Goal: Transaction & Acquisition: Purchase product/service

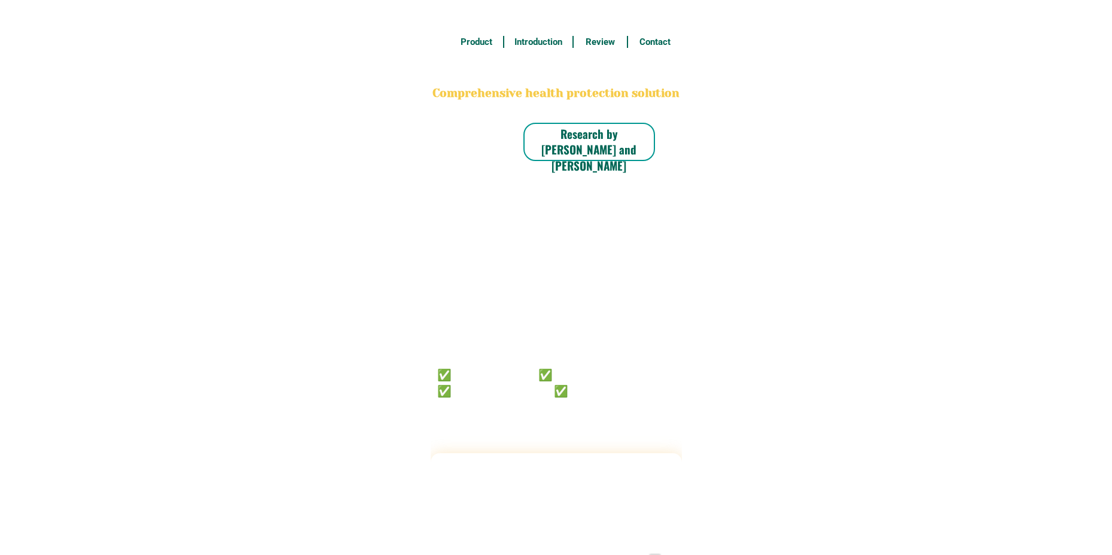
radio input "true"
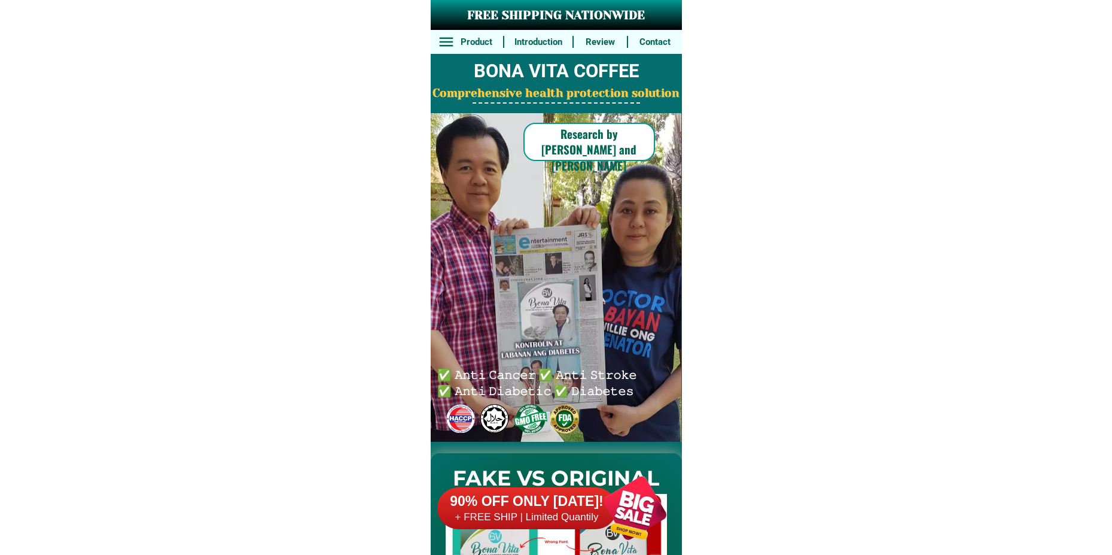
click at [629, 495] on div at bounding box center [635, 508] width 94 height 94
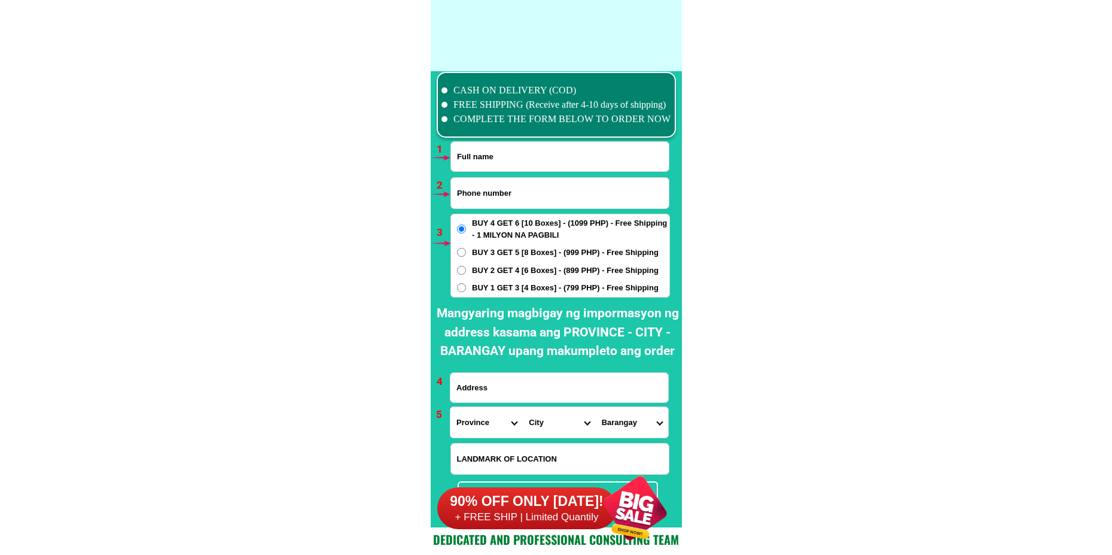
scroll to position [8798, 0]
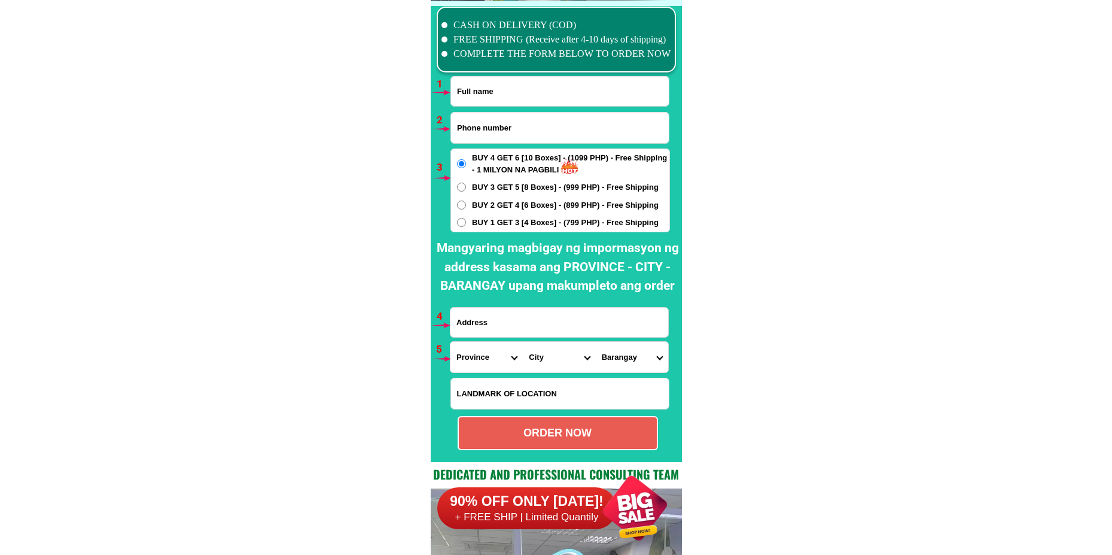
click at [518, 99] on input "Input full_name" at bounding box center [560, 91] width 218 height 29
paste input "[PERSON_NAME]"
type input "[PERSON_NAME]"
click at [478, 126] on input "Input phone_number" at bounding box center [560, 127] width 218 height 31
paste input "09051108627"
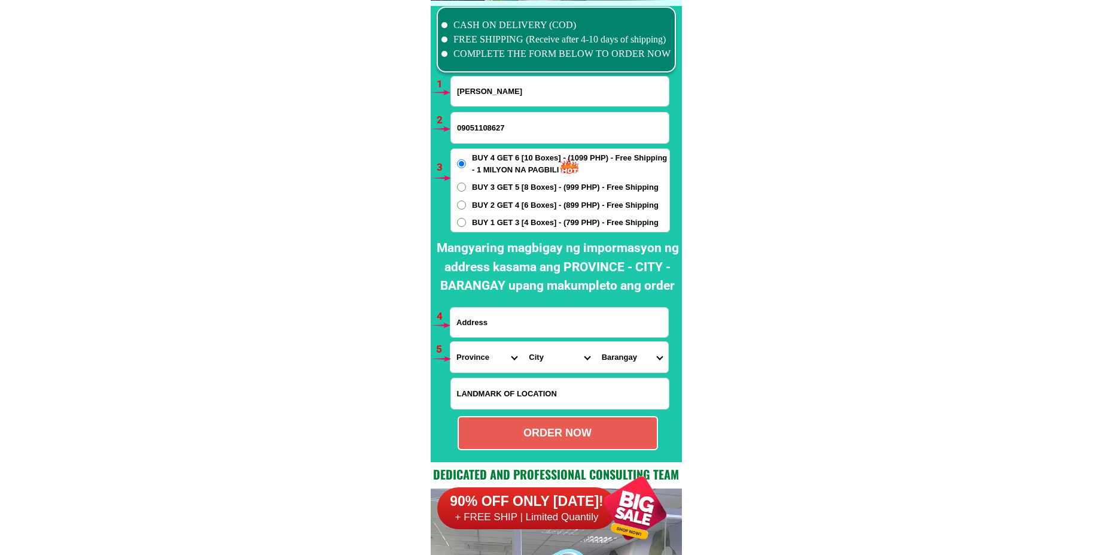
type input "09051108627"
click at [488, 221] on span "BUY 1 GET 3 [4 Boxes] - (799 PHP) - Free Shipping" at bounding box center [565, 223] width 187 height 12
click at [466, 221] on input "BUY 1 GET 3 [4 Boxes] - (799 PHP) - Free Shipping" at bounding box center [461, 222] width 9 height 9
radio input "true"
click at [494, 319] on input "Input address" at bounding box center [559, 322] width 218 height 29
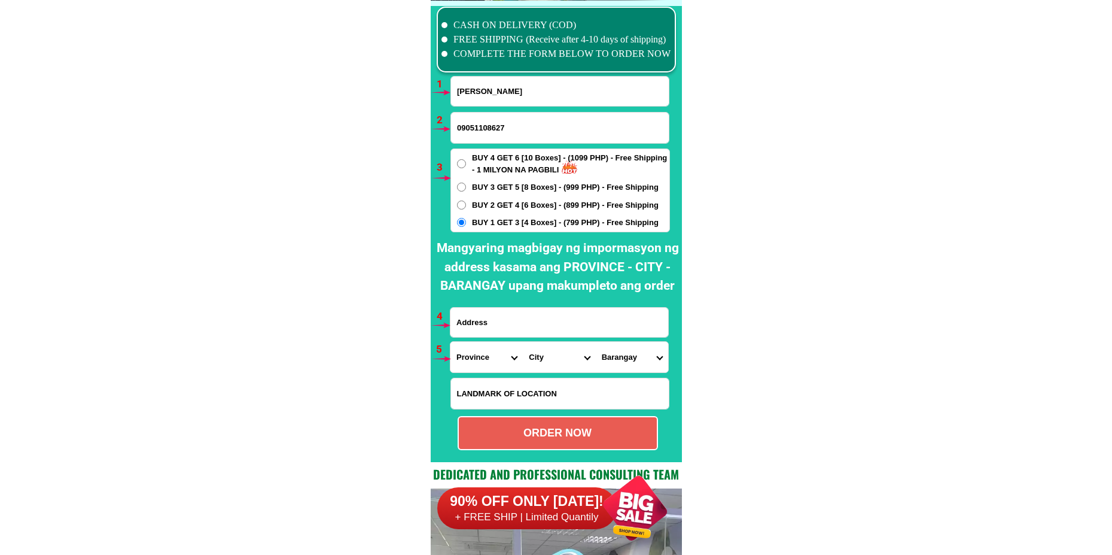
paste input "sta [PERSON_NAME] nueva ecija purok 5"
type input "sta [PERSON_NAME] nueva ecija purok 5"
click at [466, 367] on select "Province [GEOGRAPHIC_DATA] [GEOGRAPHIC_DATA] [GEOGRAPHIC_DATA] [GEOGRAPHIC_DATA…" at bounding box center [486, 357] width 72 height 31
select select "63_198"
click at [450, 342] on select "Province [GEOGRAPHIC_DATA] [GEOGRAPHIC_DATA] [GEOGRAPHIC_DATA] [GEOGRAPHIC_DATA…" at bounding box center [486, 357] width 72 height 31
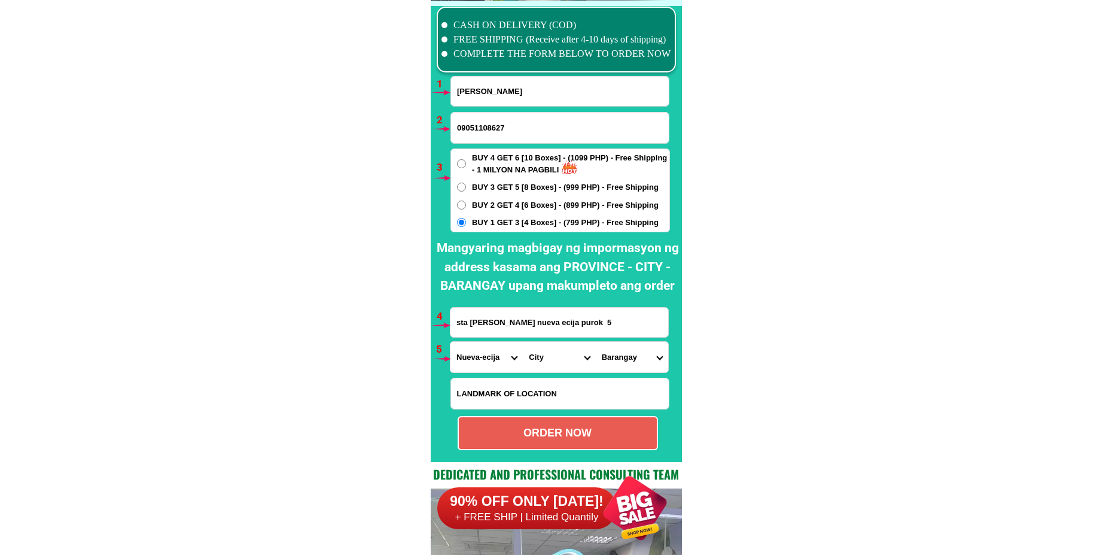
drag, startPoint x: 536, startPoint y: 367, endPoint x: 541, endPoint y: 344, distance: 23.8
click at [536, 367] on select "City [GEOGRAPHIC_DATA] [GEOGRAPHIC_DATA] [GEOGRAPHIC_DATA]-city [GEOGRAPHIC_DAT…" at bounding box center [559, 357] width 72 height 31
select select "63_1987416"
click at [523, 342] on select "City [GEOGRAPHIC_DATA] [GEOGRAPHIC_DATA] [GEOGRAPHIC_DATA]-city [GEOGRAPHIC_DAT…" at bounding box center [559, 357] width 72 height 31
drag, startPoint x: 621, startPoint y: 358, endPoint x: 620, endPoint y: 348, distance: 9.6
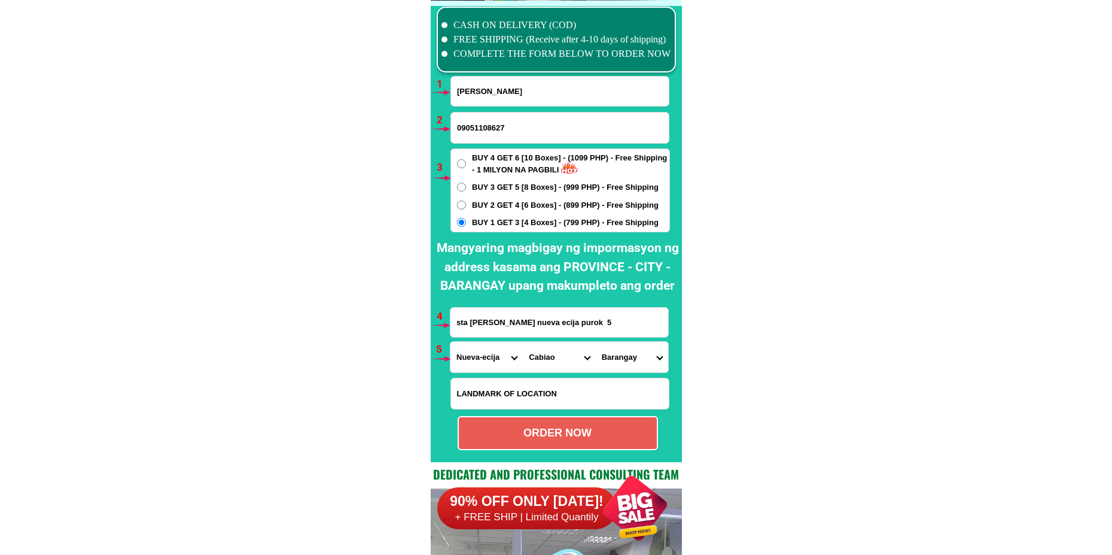
click at [620, 358] on select "Barangay Bagong buhay Bagong sikat Bagong silang [PERSON_NAME] Entablado [PERSO…" at bounding box center [632, 357] width 72 height 31
select select "63_19874166866"
click at [596, 342] on select "Barangay Bagong buhay Bagong sikat Bagong silang [PERSON_NAME] Entablado [PERSO…" at bounding box center [632, 357] width 72 height 31
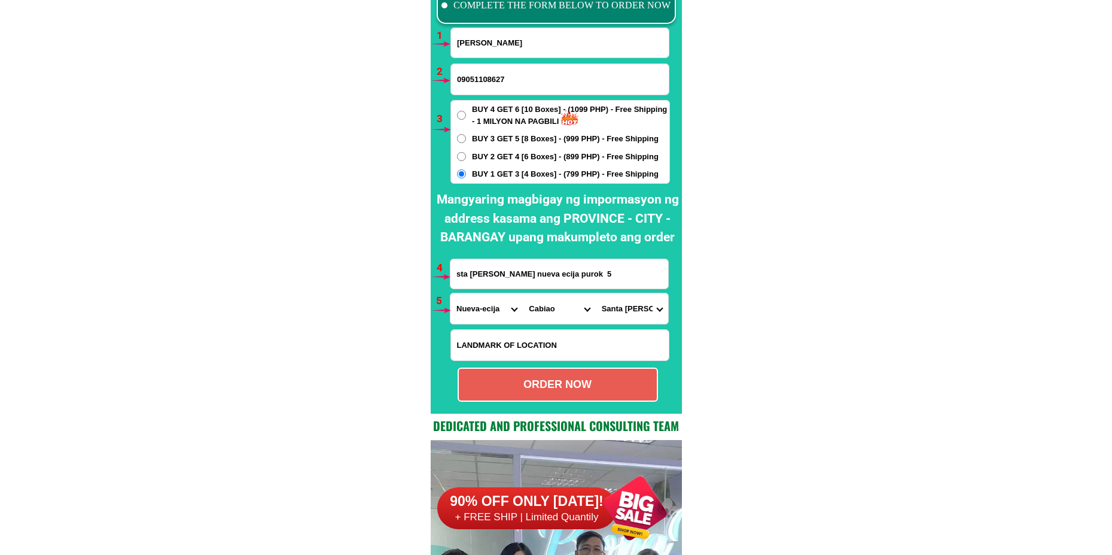
scroll to position [8858, 0]
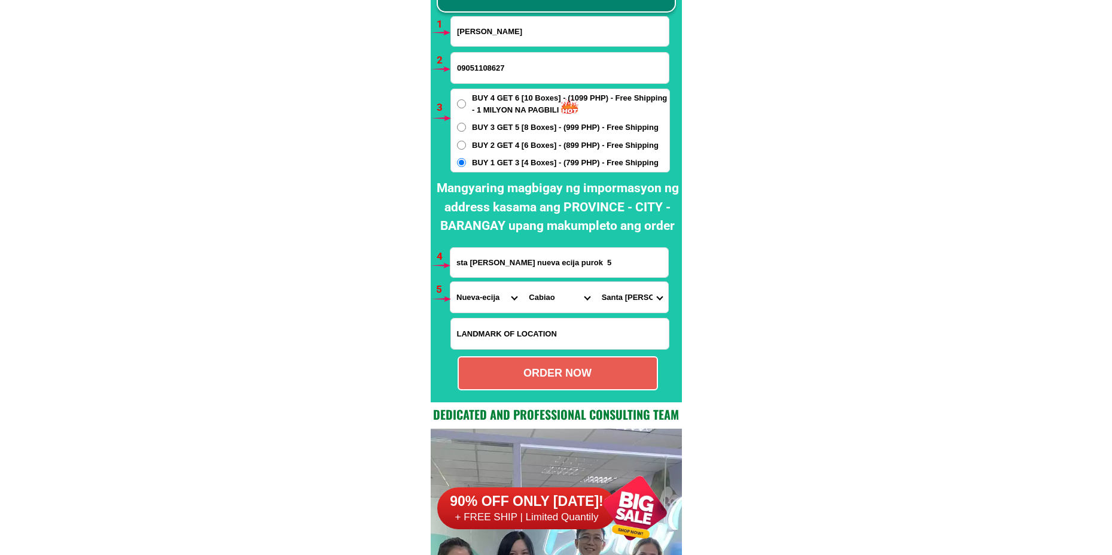
click at [565, 370] on div "ORDER NOW" at bounding box center [558, 373] width 198 height 16
radio input "true"
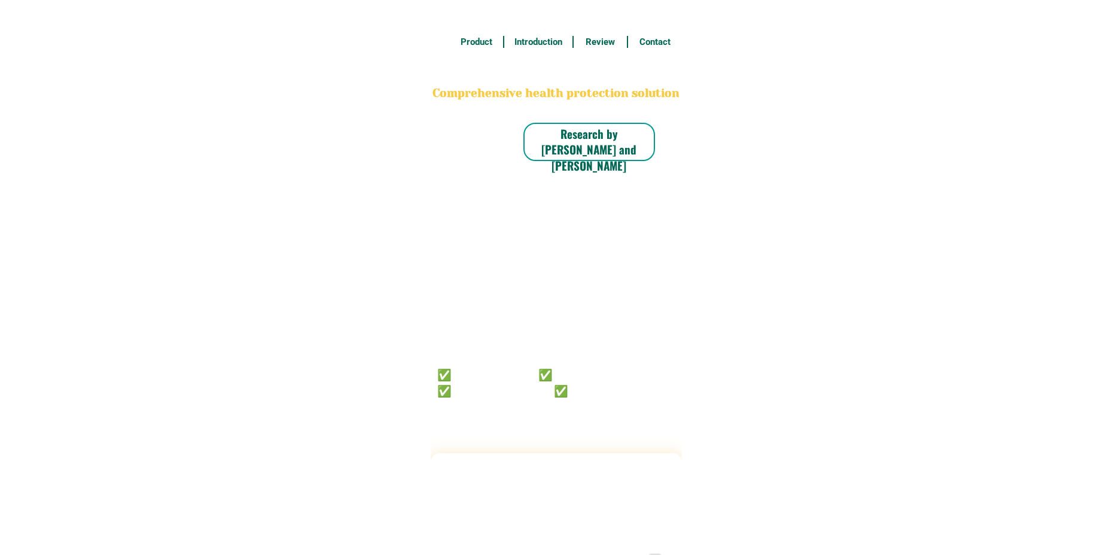
radio input "true"
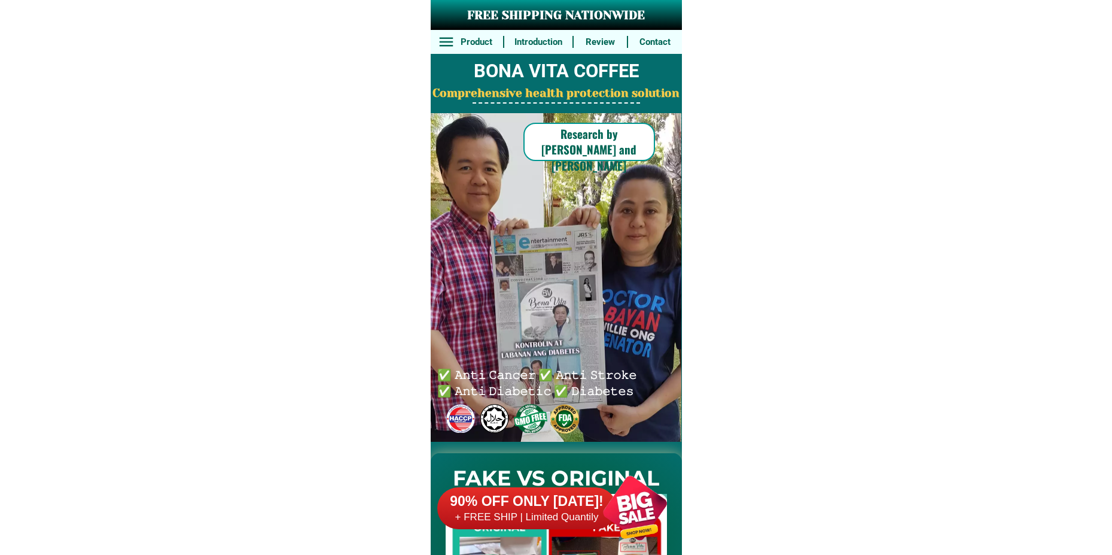
drag, startPoint x: 620, startPoint y: 497, endPoint x: 592, endPoint y: 449, distance: 55.5
click at [619, 498] on div at bounding box center [635, 508] width 94 height 94
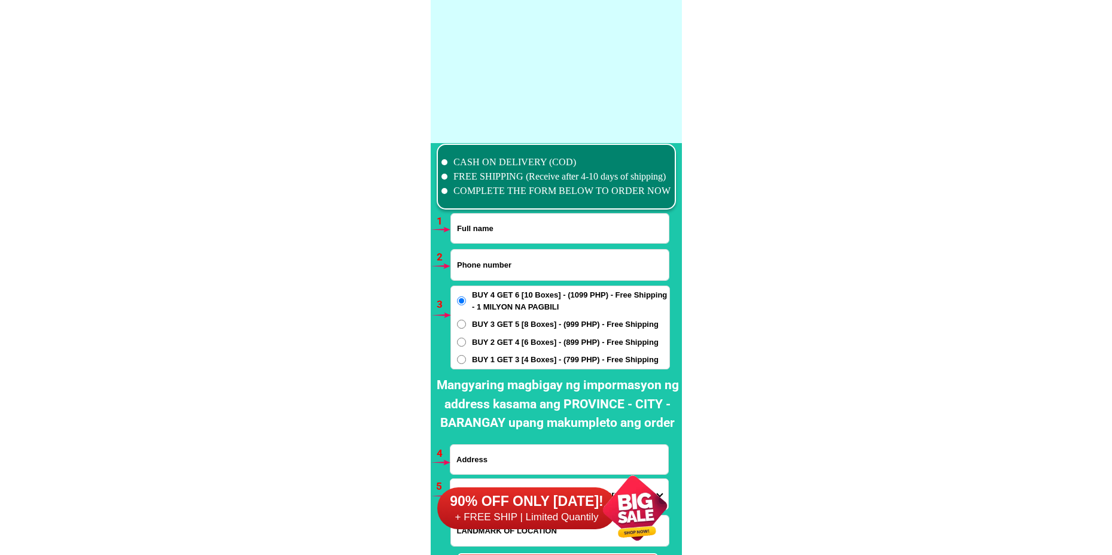
scroll to position [8798, 0]
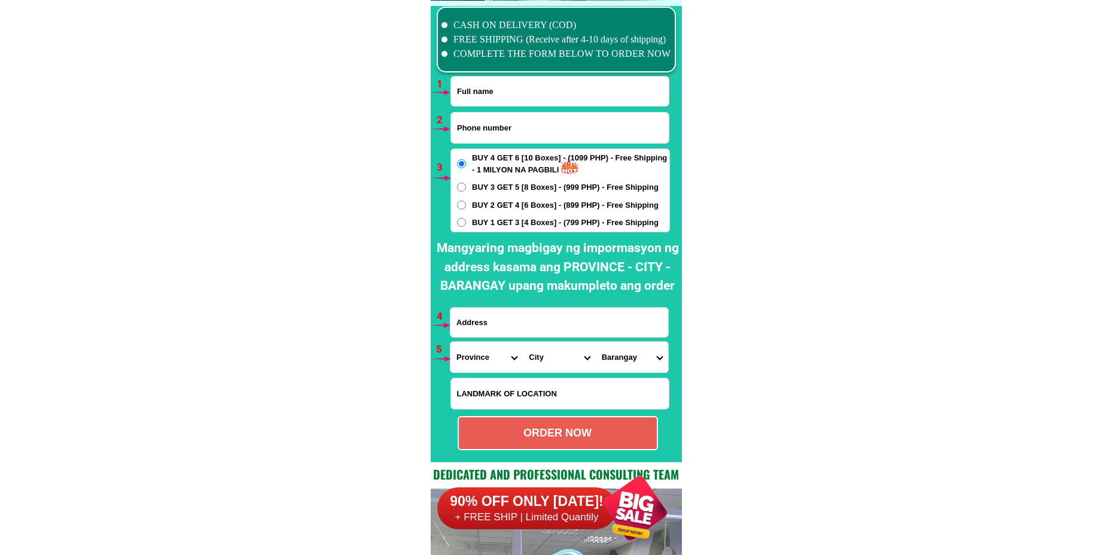
drag, startPoint x: 470, startPoint y: 78, endPoint x: 477, endPoint y: 89, distance: 12.1
click at [473, 85] on input "Input full_name" at bounding box center [560, 91] width 218 height 29
paste input "Anita saldo"
type input "Anita saldo"
click at [472, 144] on form "Anita saldo ORDER NOW Province Abra Agusan-del-norte Agusan-del-sur Aklan Albay…" at bounding box center [560, 263] width 220 height 374
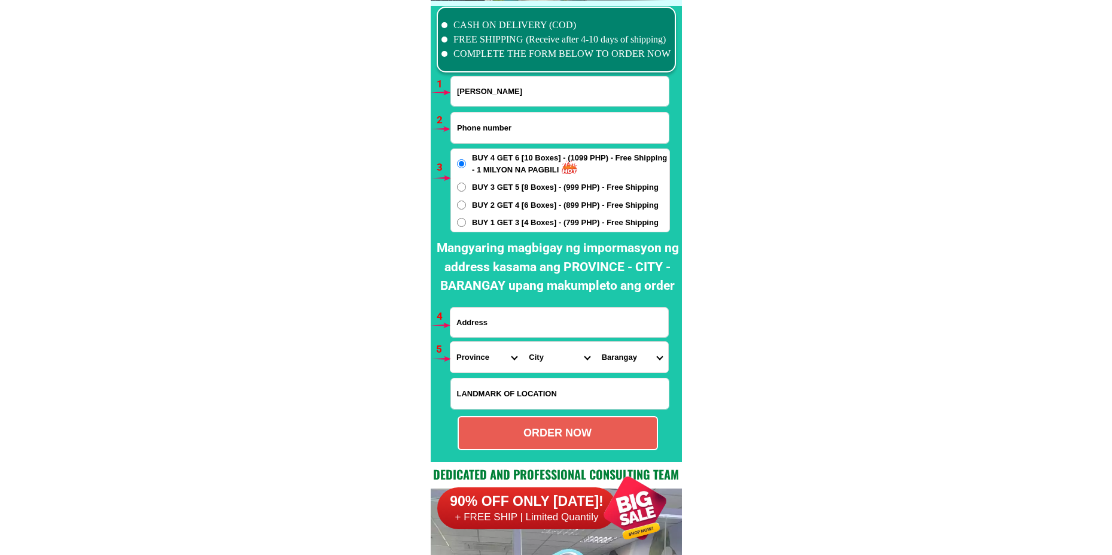
click at [480, 136] on input "Input phone_number" at bounding box center [560, 127] width 218 height 31
paste input "09362726266"
type input "09362726266"
click at [492, 232] on div "BUY 4 GET 6 [10 Boxes] - (1099 PHP) - Free Shipping - 1 MILYON NA PAGBILI BUY 3…" at bounding box center [560, 190] width 220 height 84
click at [494, 221] on span "BUY 1 GET 3 [4 Boxes] - (799 PHP) - Free Shipping" at bounding box center [565, 223] width 187 height 12
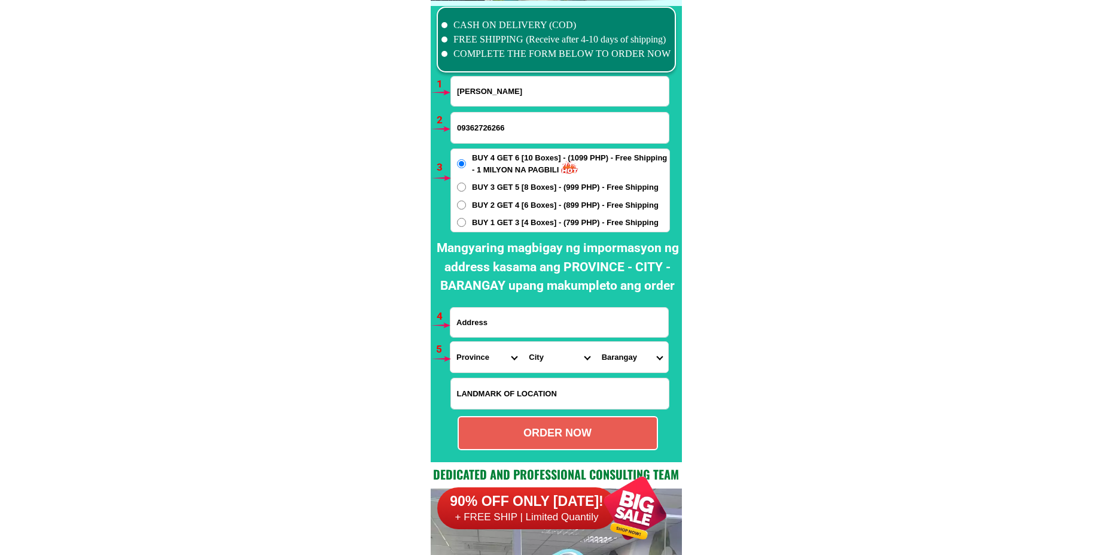
click at [466, 221] on input "BUY 1 GET 3 [4 Boxes] - (799 PHP) - Free Shipping" at bounding box center [461, 222] width 9 height 9
radio input "true"
click at [511, 328] on input "Input address" at bounding box center [559, 322] width 218 height 29
paste input "123 purok 2 sta.rita minalin pampanga"
type input "123 purok 2 sta.rita minalin pampanga"
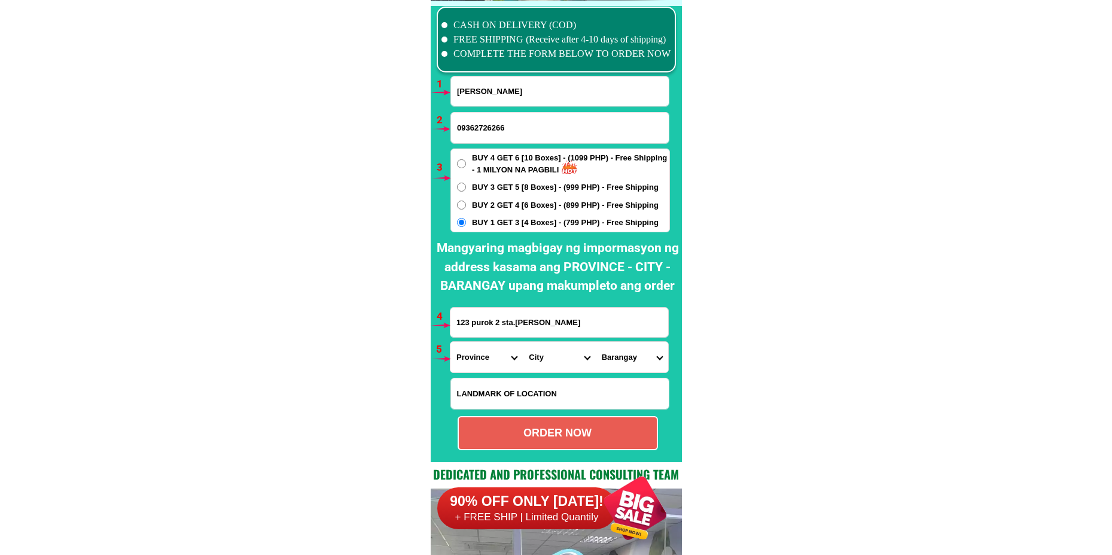
click at [482, 360] on select "Province [GEOGRAPHIC_DATA] [GEOGRAPHIC_DATA] [GEOGRAPHIC_DATA] [GEOGRAPHIC_DATA…" at bounding box center [486, 357] width 72 height 31
select select "63_779"
click at [450, 342] on select "Province [GEOGRAPHIC_DATA] [GEOGRAPHIC_DATA] [GEOGRAPHIC_DATA] [GEOGRAPHIC_DATA…" at bounding box center [486, 357] width 72 height 31
click at [547, 357] on select "City Angeles-city Apalit Arayat Bacolor Candaba Floridablanca Guagua Lubao Maba…" at bounding box center [559, 357] width 72 height 31
select select "63_7798878"
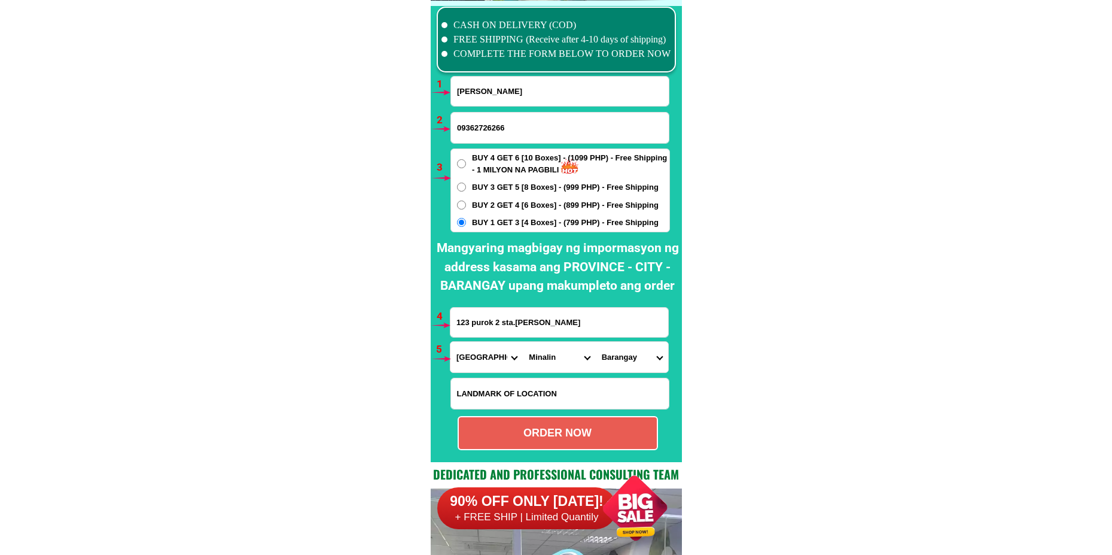
click at [523, 342] on select "City Angeles-city Apalit Arayat Bacolor Candaba Floridablanca Guagua Lubao Maba…" at bounding box center [559, 357] width 72 height 31
click at [628, 353] on select "Barangay Bulac Dawe Lourdes Maniango San francisco 1st San francisco 2nd San is…" at bounding box center [632, 357] width 72 height 31
select select "63_77988786885"
click at [596, 342] on select "Barangay Bulac Dawe Lourdes Maniango San francisco 1st San francisco 2nd San is…" at bounding box center [632, 357] width 72 height 31
click at [589, 436] on div "ORDER NOW" at bounding box center [558, 433] width 198 height 16
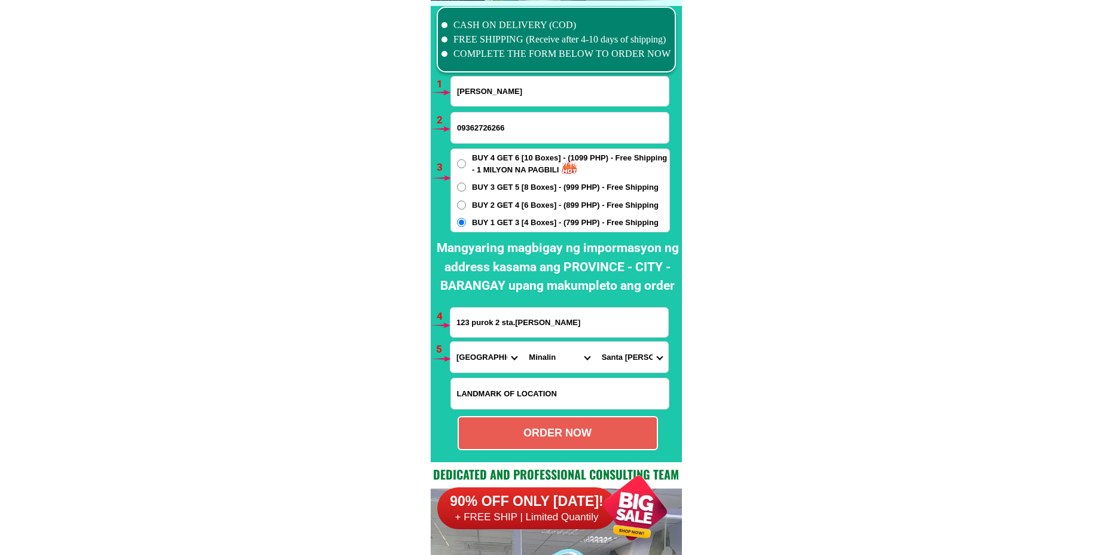
type input "09362726266"
type input "123 purok 2 sta.rita minalin pampanga"
radio input "true"
